Goal: Task Accomplishment & Management: Manage account settings

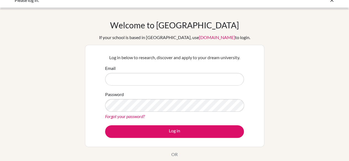
scroll to position [8, 0]
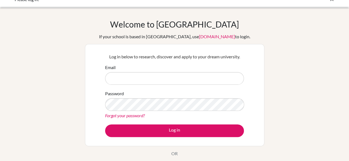
click at [148, 74] on input "Email" at bounding box center [174, 78] width 139 height 13
type input "[EMAIL_ADDRESS][DOMAIN_NAME]"
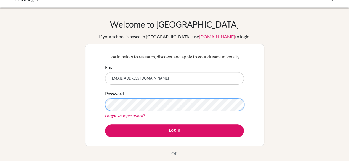
click at [105, 125] on button "Log in" at bounding box center [174, 131] width 139 height 13
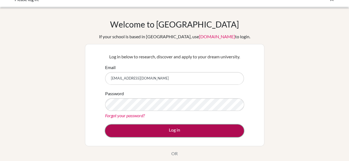
click at [176, 129] on button "Log in" at bounding box center [174, 131] width 139 height 13
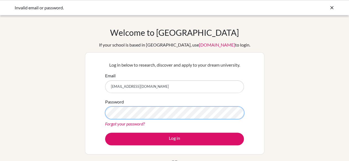
click at [105, 133] on button "Log in" at bounding box center [174, 139] width 139 height 13
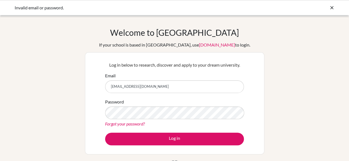
click at [132, 122] on link "Forgot your password?" at bounding box center [125, 123] width 40 height 5
drag, startPoint x: 180, startPoint y: 89, endPoint x: 143, endPoint y: 89, distance: 36.7
click at [143, 89] on input "[EMAIL_ADDRESS][DOMAIN_NAME]" at bounding box center [174, 87] width 139 height 13
